Goal: Information Seeking & Learning: Learn about a topic

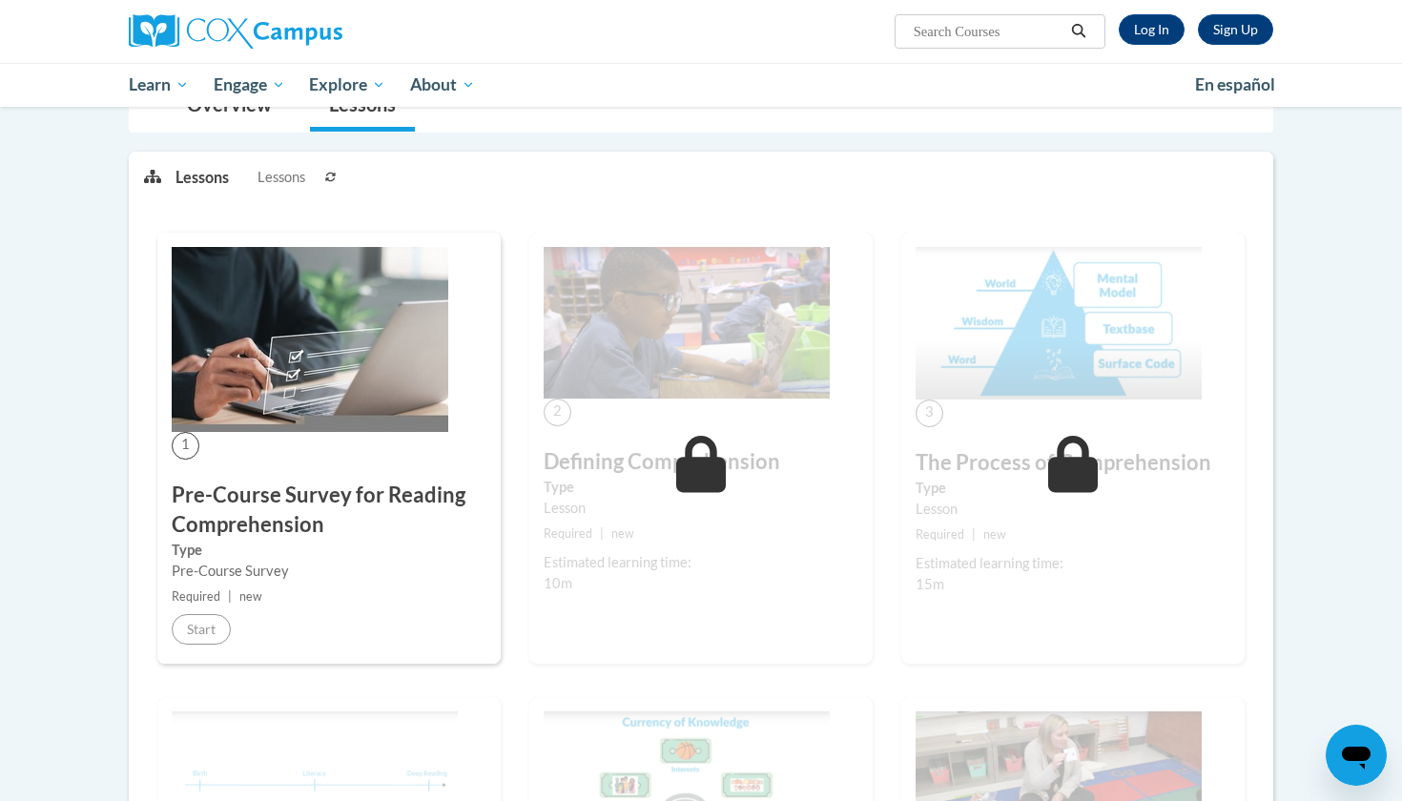
scroll to position [202, 0]
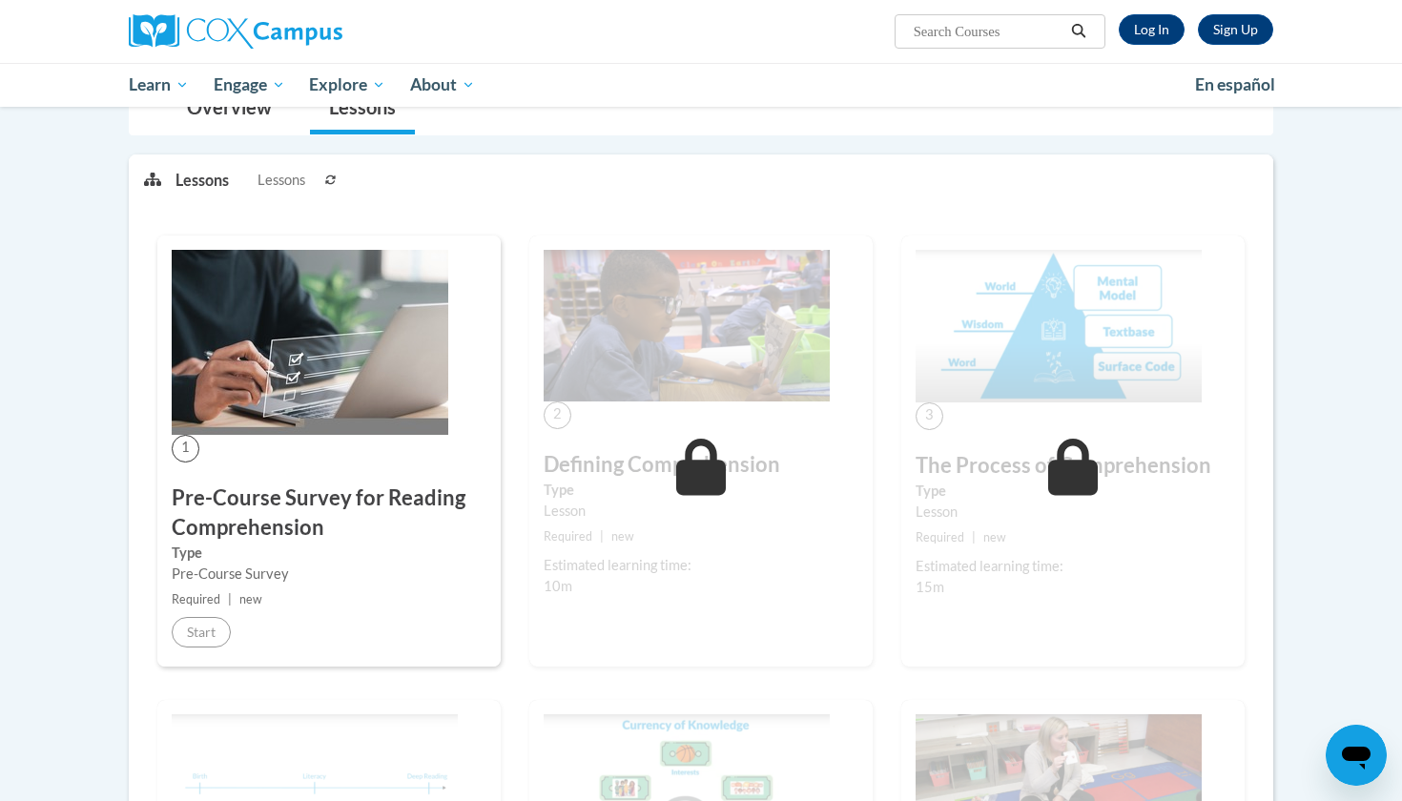
click at [341, 530] on h3 "Pre-Course Survey for Reading Comprehension" at bounding box center [329, 512] width 315 height 59
click at [335, 512] on h3 "Pre-Course Survey for Reading Comprehension" at bounding box center [329, 512] width 315 height 59
click at [288, 506] on h3 "Pre-Course Survey for Reading Comprehension" at bounding box center [329, 512] width 315 height 59
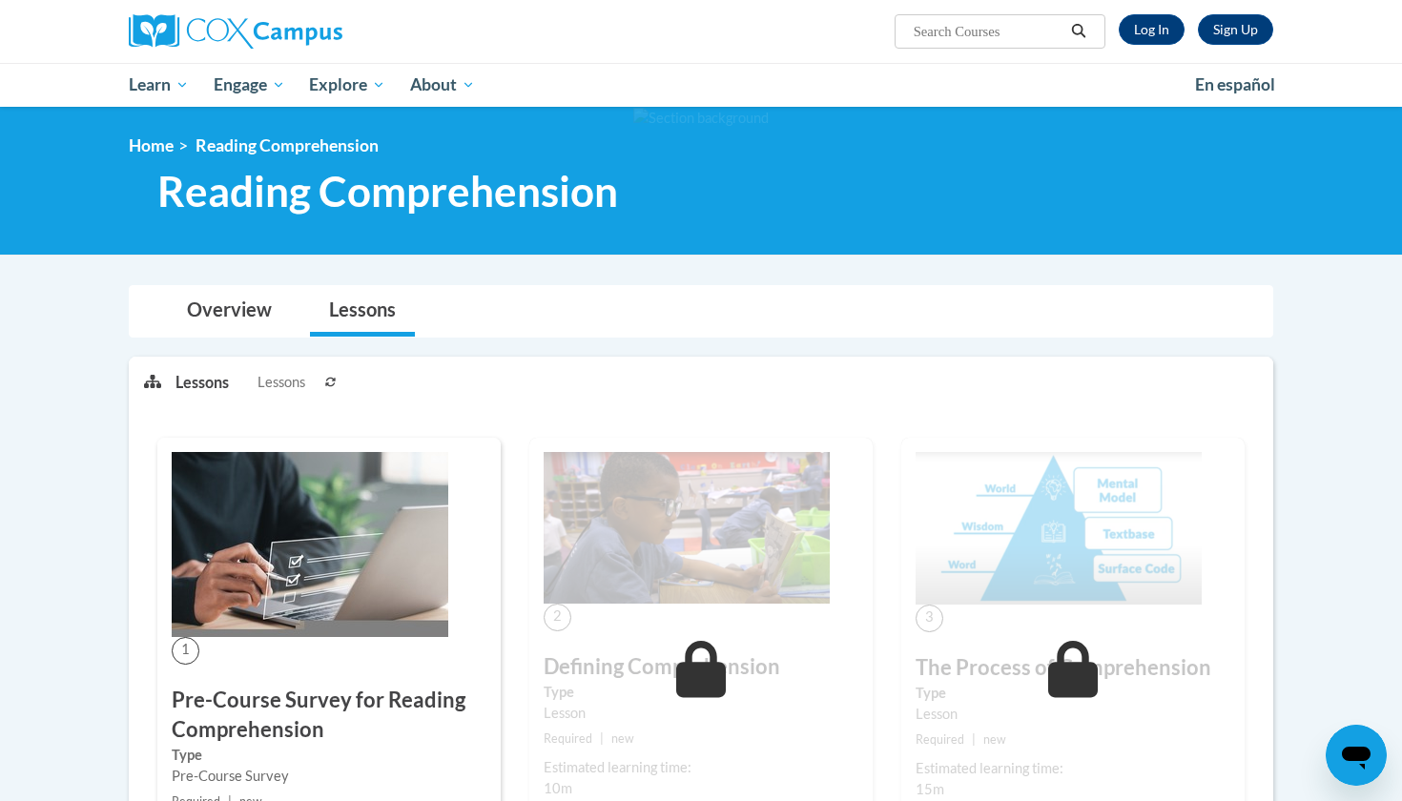
scroll to position [0, 0]
click at [1161, 36] on link "Log In" at bounding box center [1151, 29] width 66 height 31
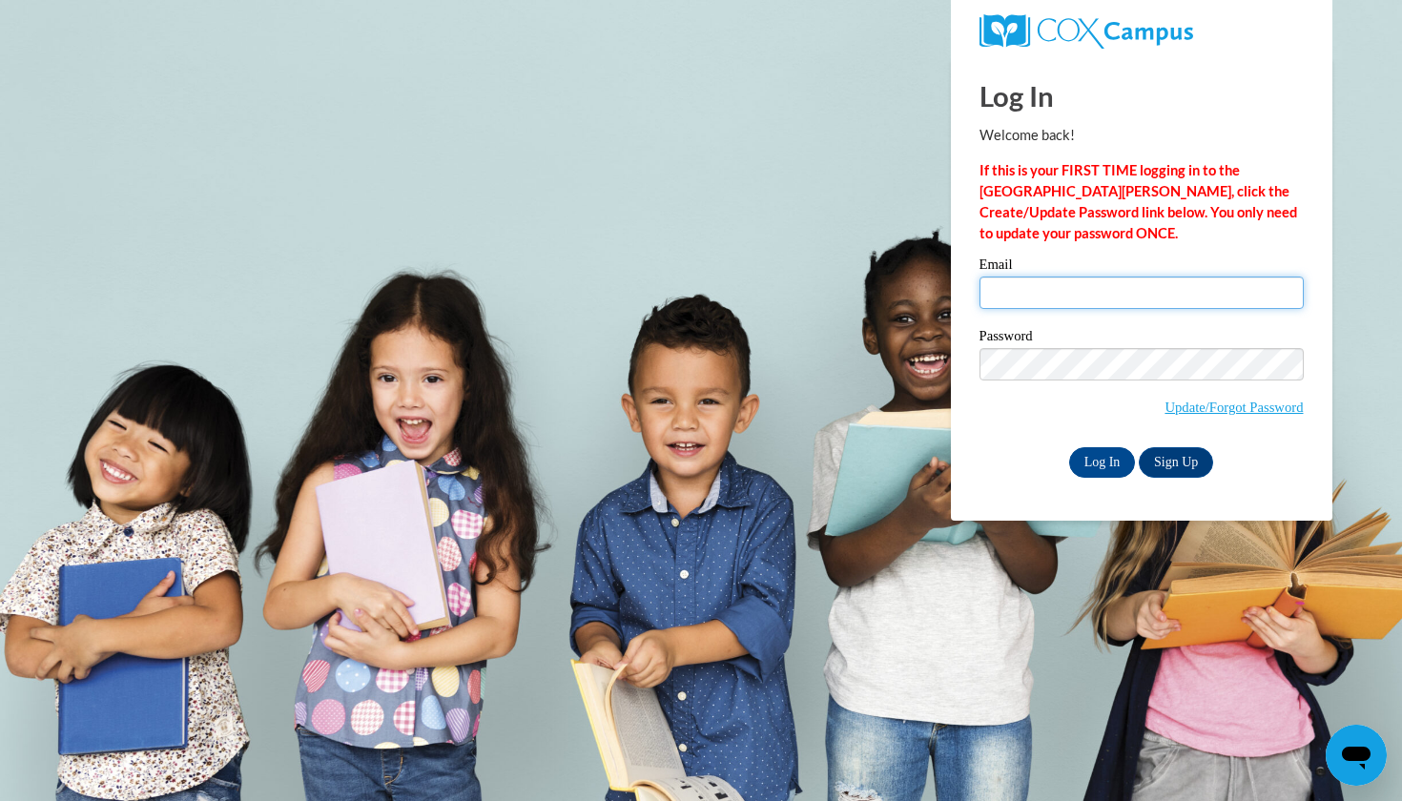
type input "jclar100@depaul.edu"
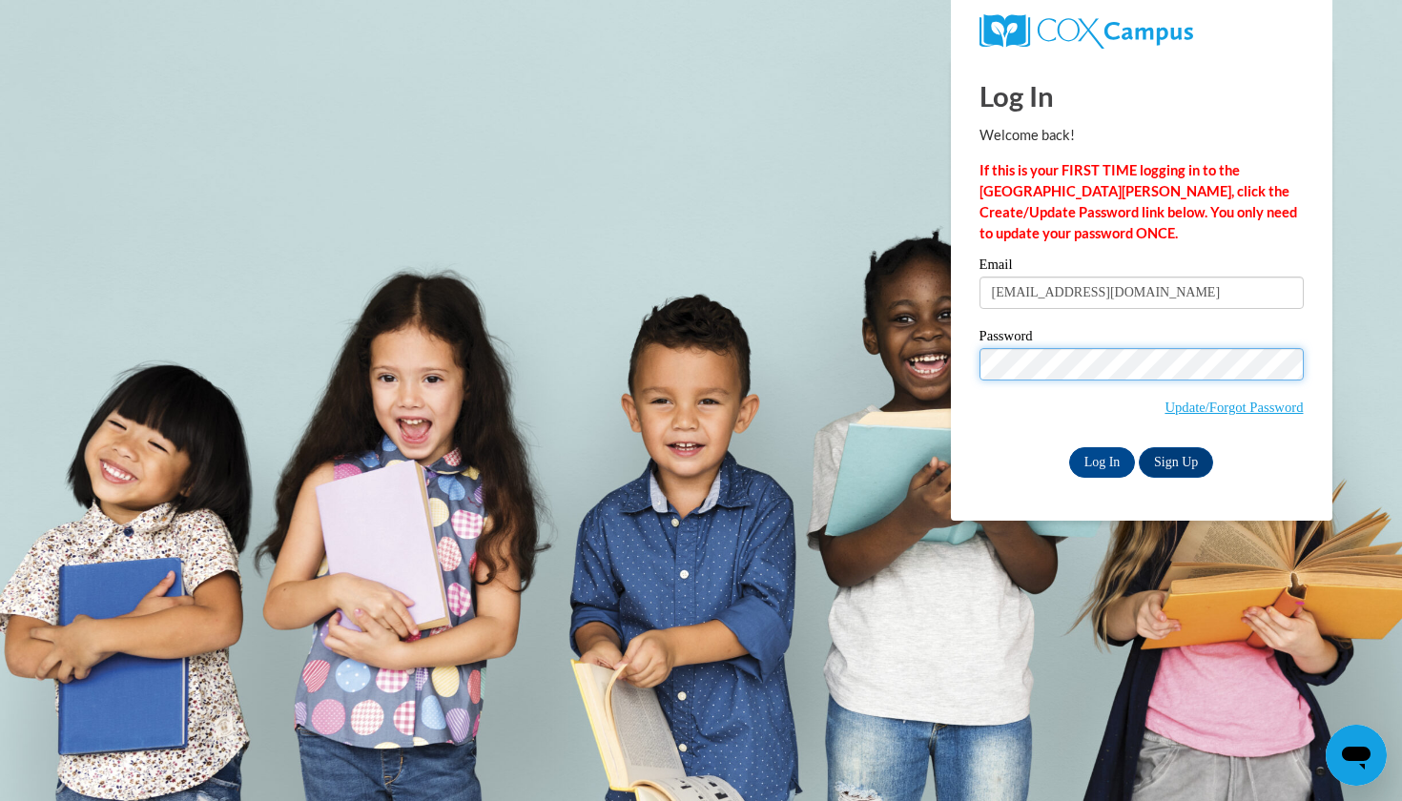
click at [1100, 459] on input "Log In" at bounding box center [1102, 462] width 67 height 31
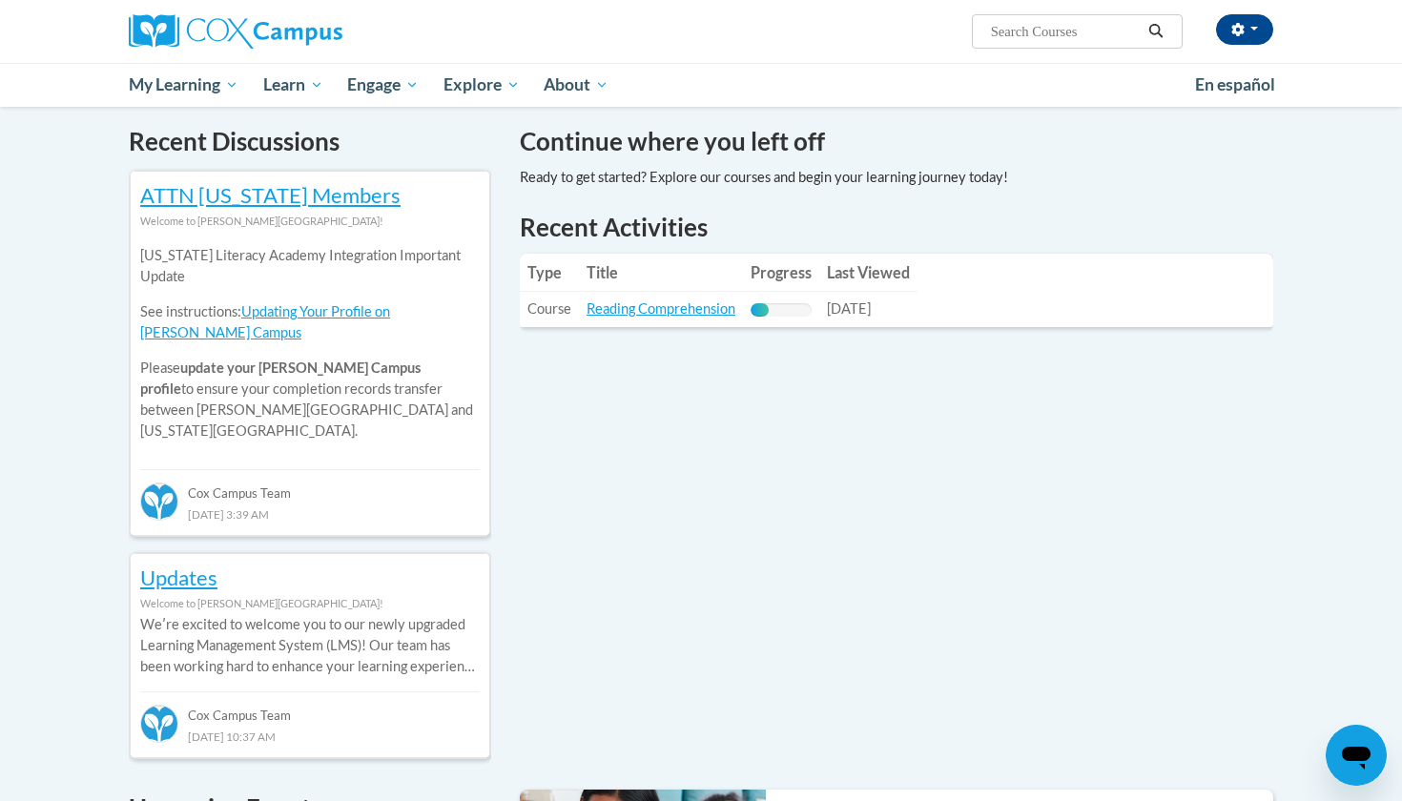
scroll to position [576, 0]
click at [684, 310] on link "Reading Comprehension" at bounding box center [660, 307] width 149 height 16
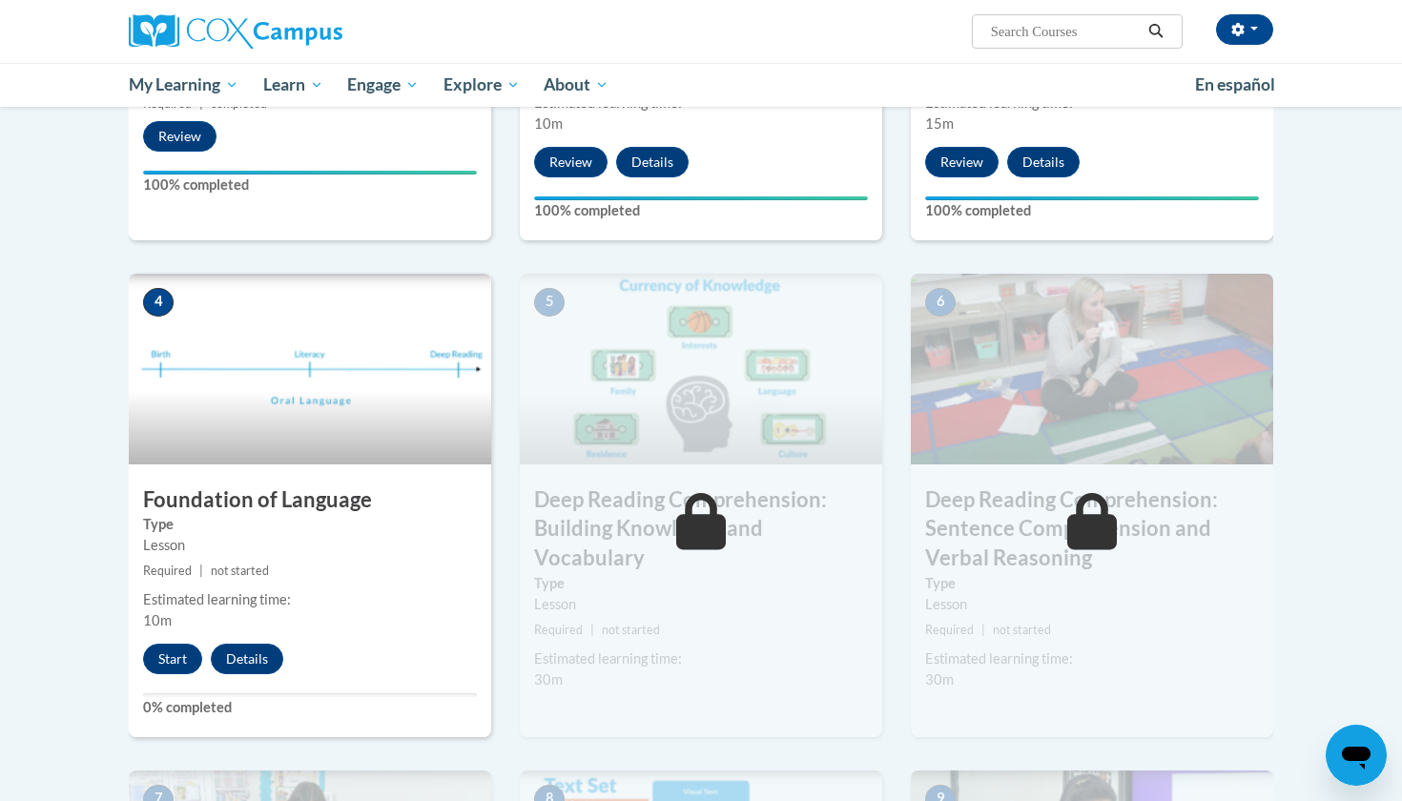
scroll to position [755, 0]
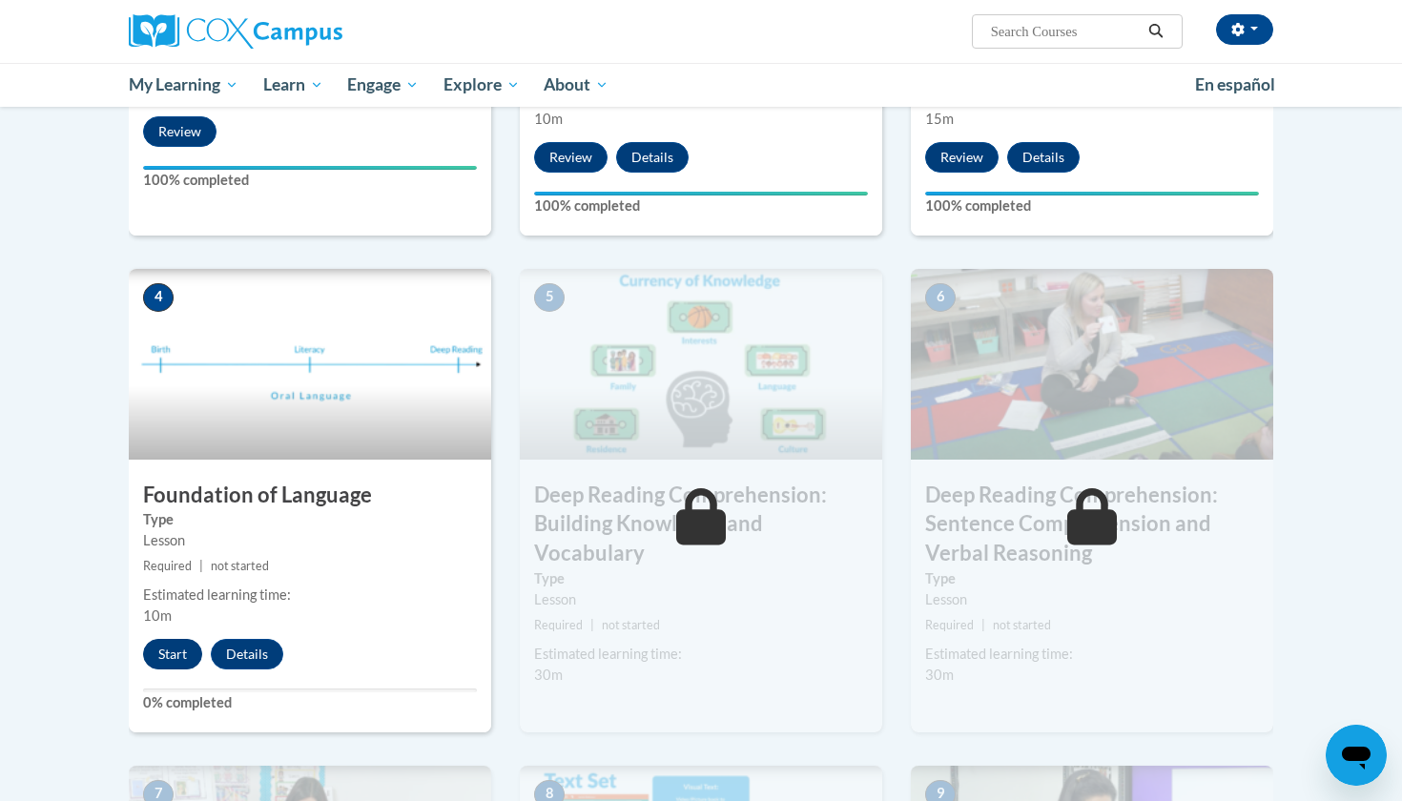
click at [178, 652] on button "Start" at bounding box center [172, 654] width 59 height 31
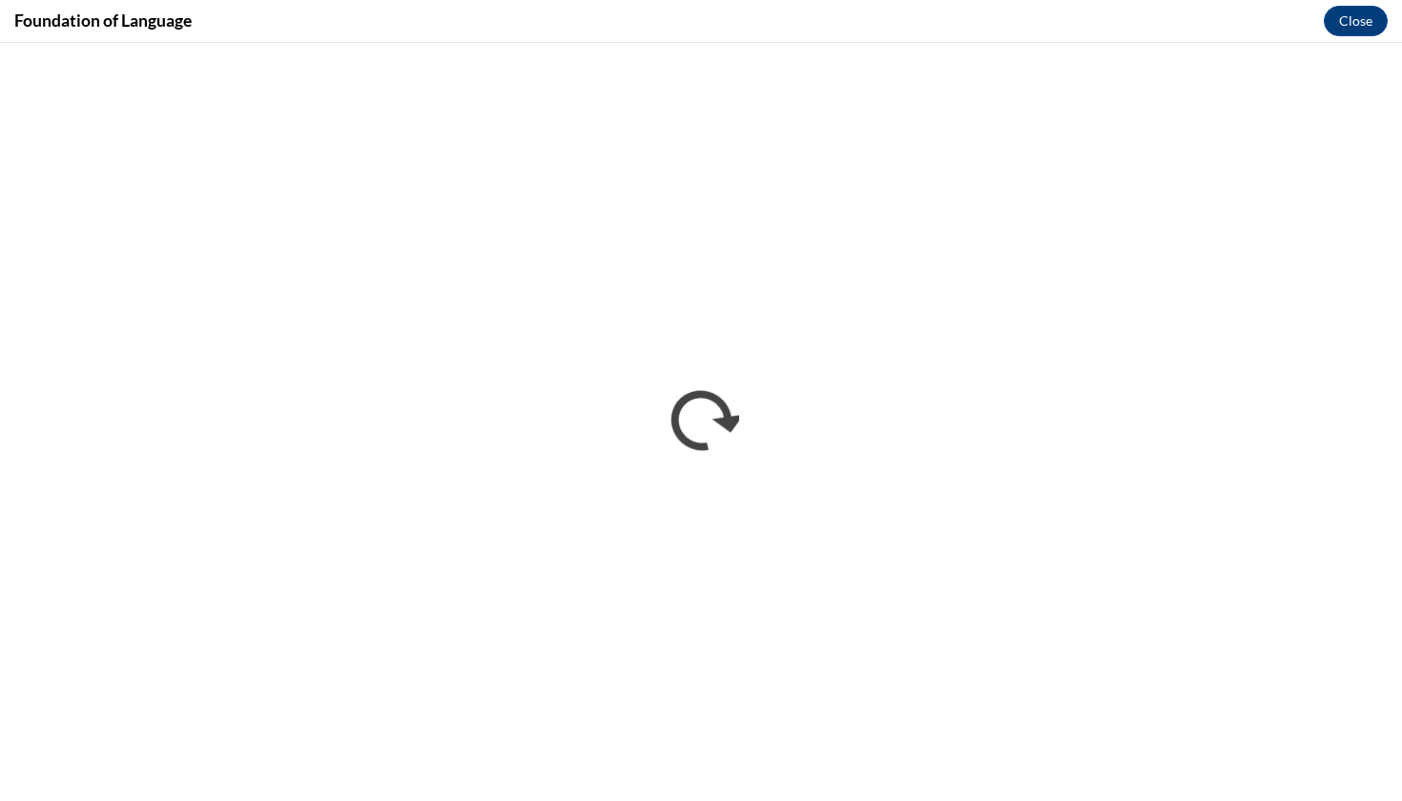
scroll to position [0, 0]
